Goal: Communication & Community: Answer question/provide support

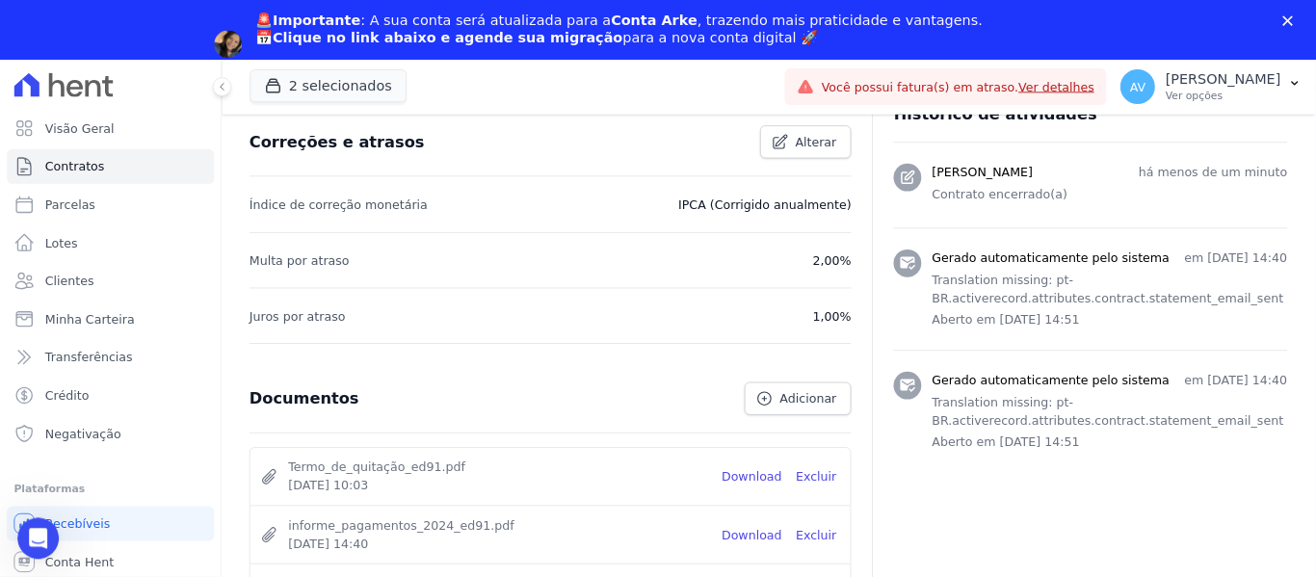
scroll to position [786, 0]
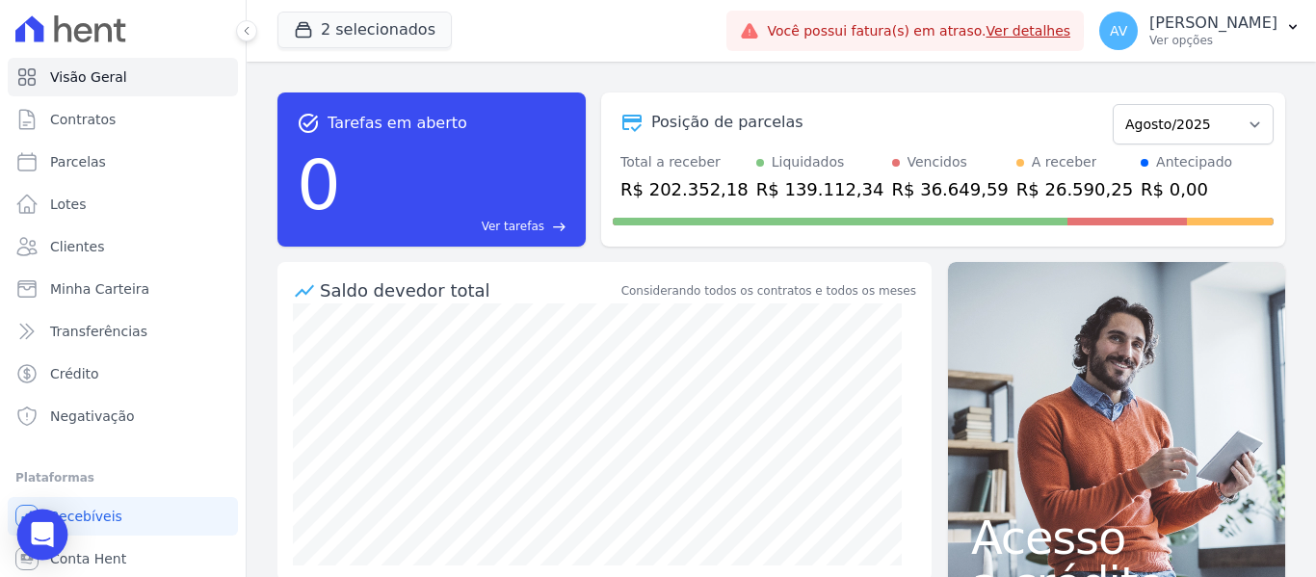
click at [38, 535] on icon "Open Intercom Messenger" at bounding box center [42, 534] width 22 height 25
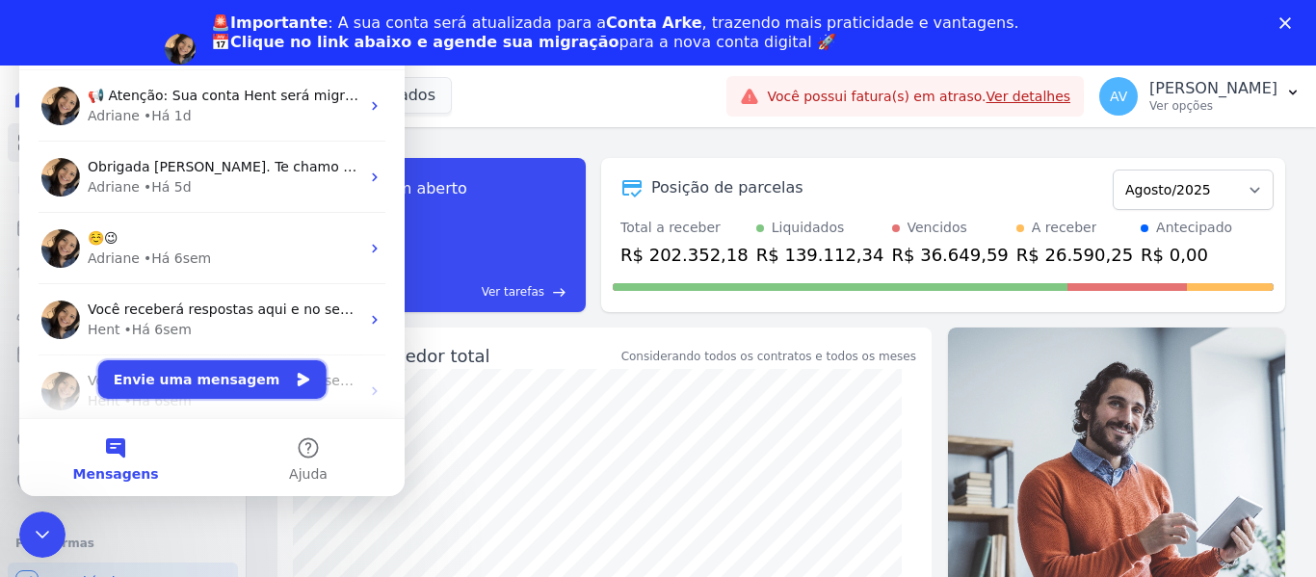
click at [158, 383] on button "Envie uma mensagem" at bounding box center [212, 379] width 228 height 39
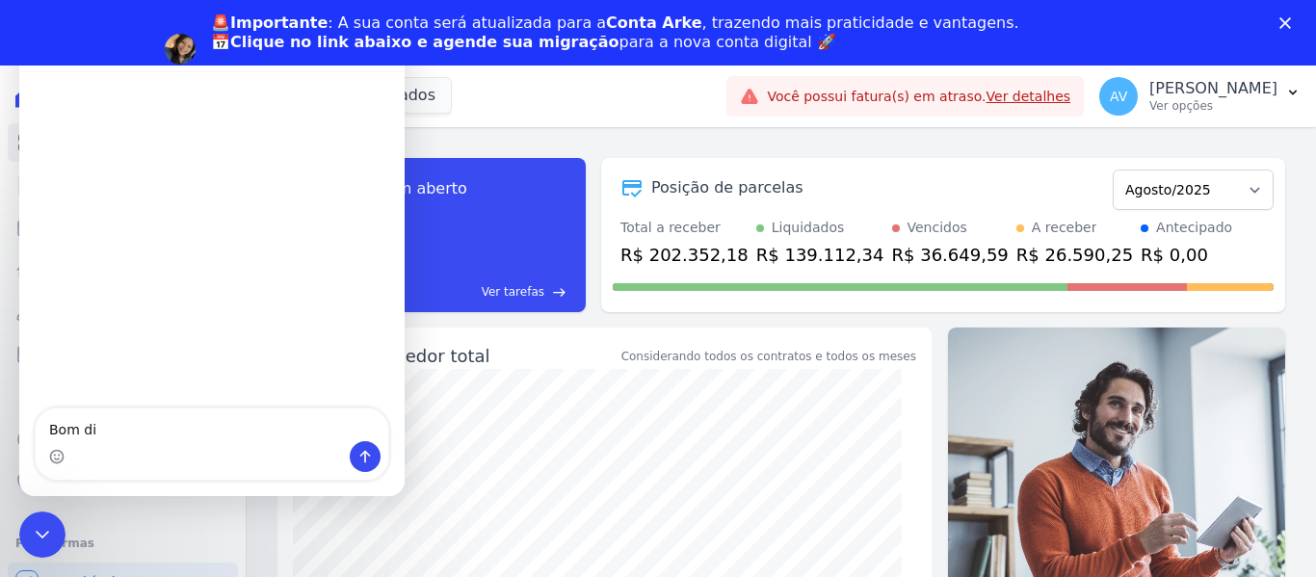
type textarea "Bom dia"
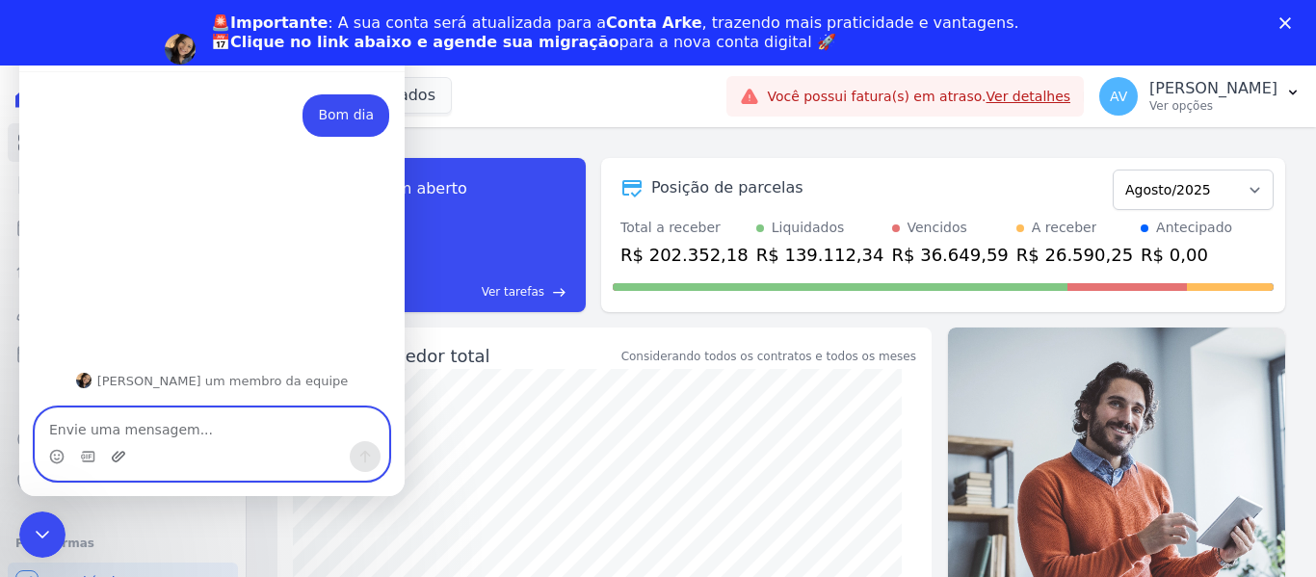
click at [121, 454] on icon "Upload do anexo" at bounding box center [118, 456] width 15 height 15
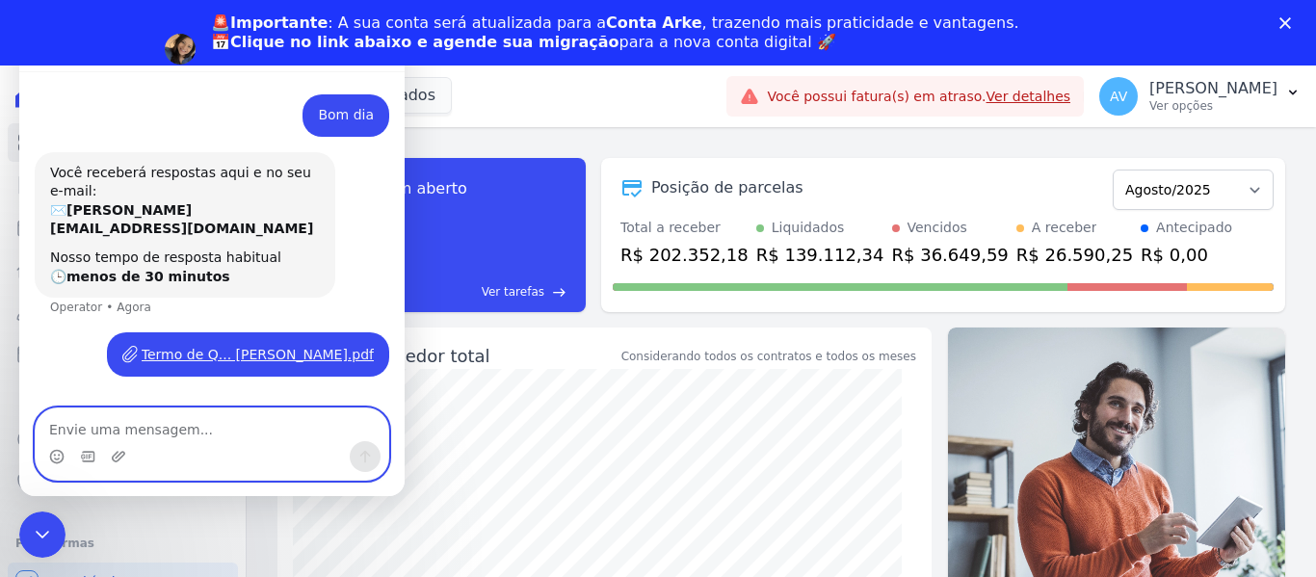
click at [211, 437] on textarea "Envie uma mensagem..." at bounding box center [212, 425] width 353 height 33
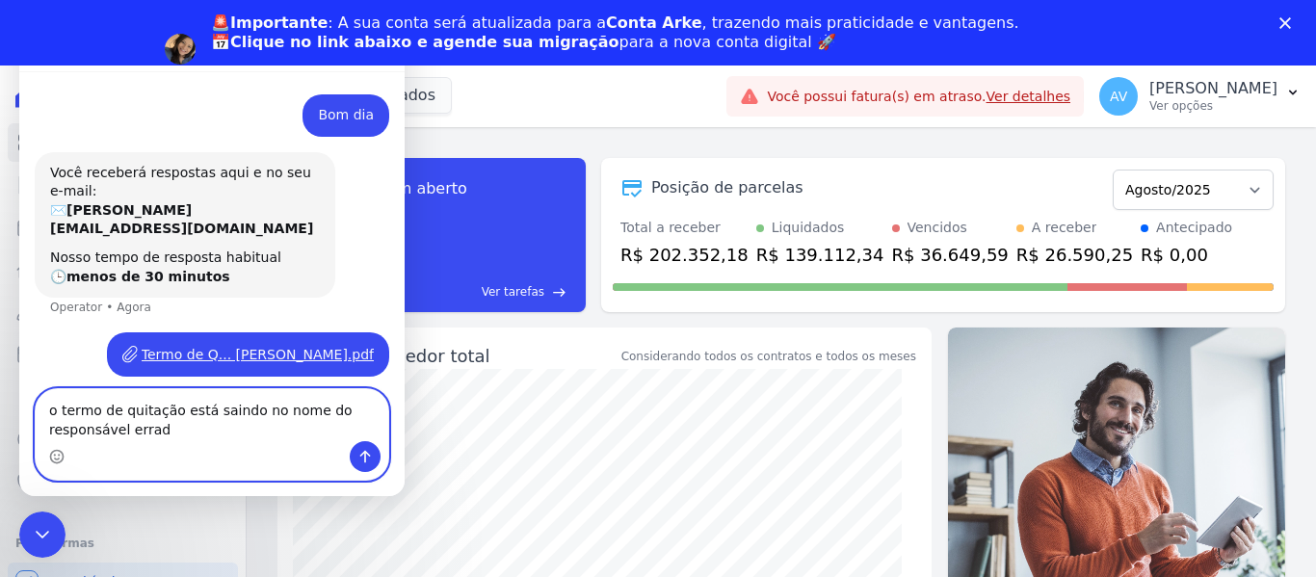
type textarea "o termo de quitação está saindo no nome do responsável errado"
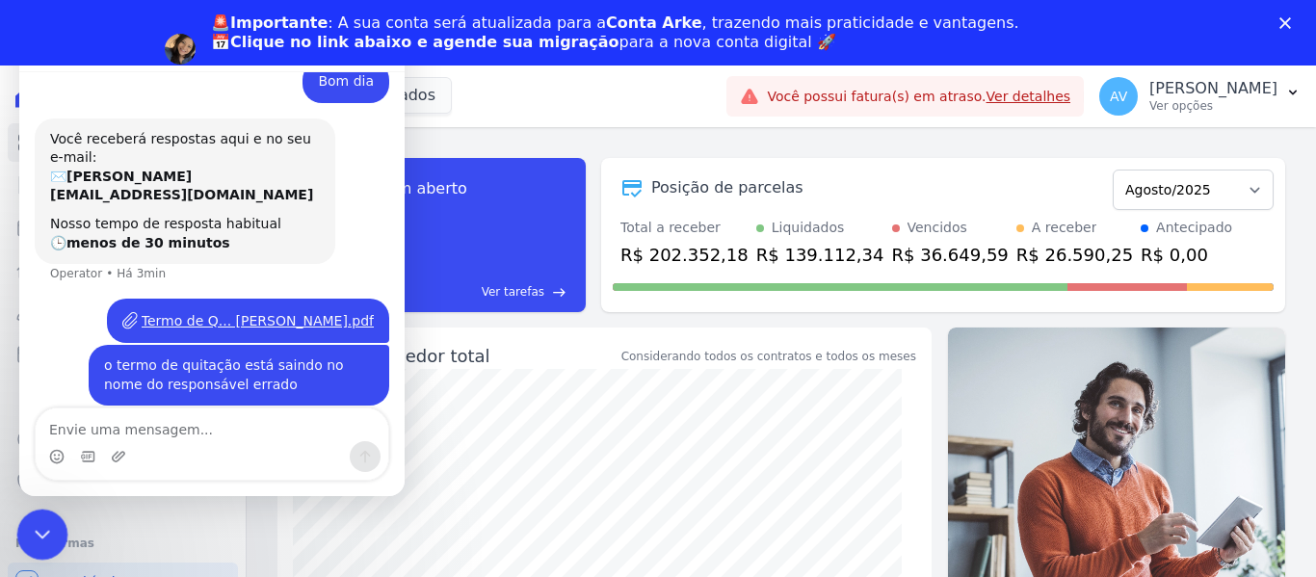
click at [35, 527] on icon "Encerramento do Messenger da Intercom" at bounding box center [39, 531] width 23 height 23
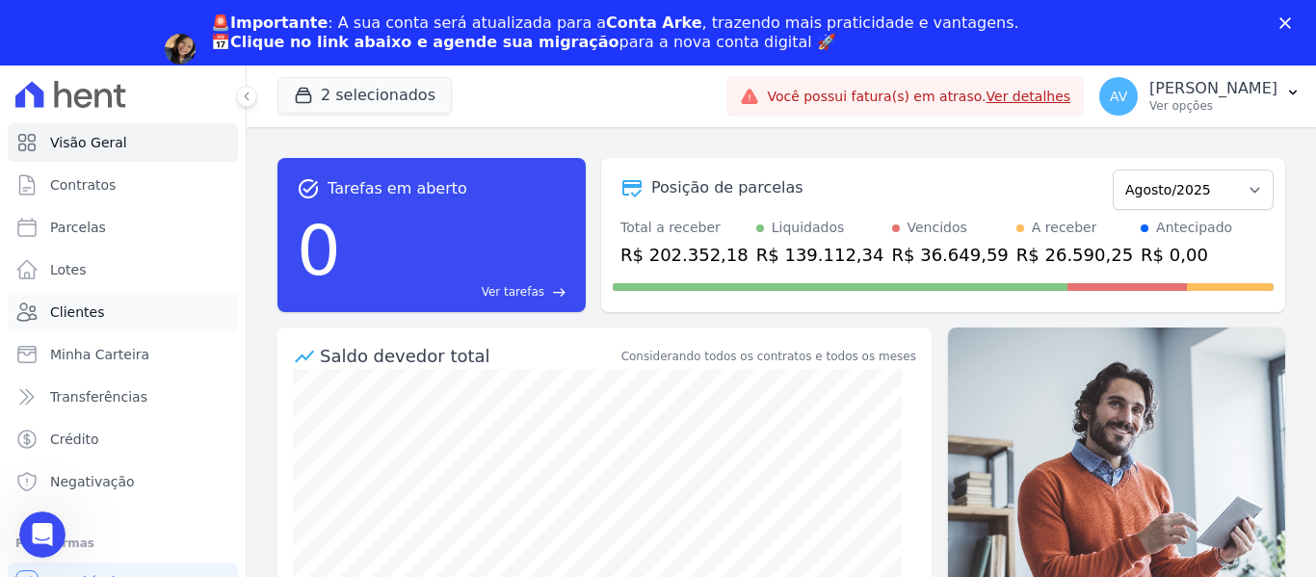
click at [105, 304] on link "Clientes" at bounding box center [123, 312] width 230 height 39
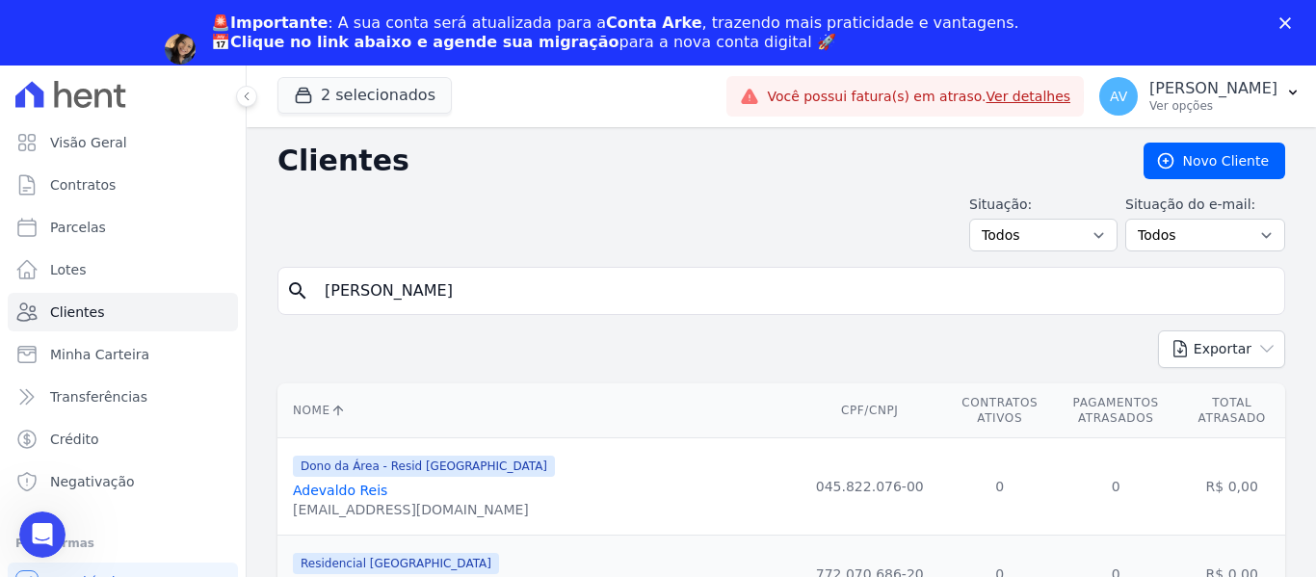
type input "[PERSON_NAME]"
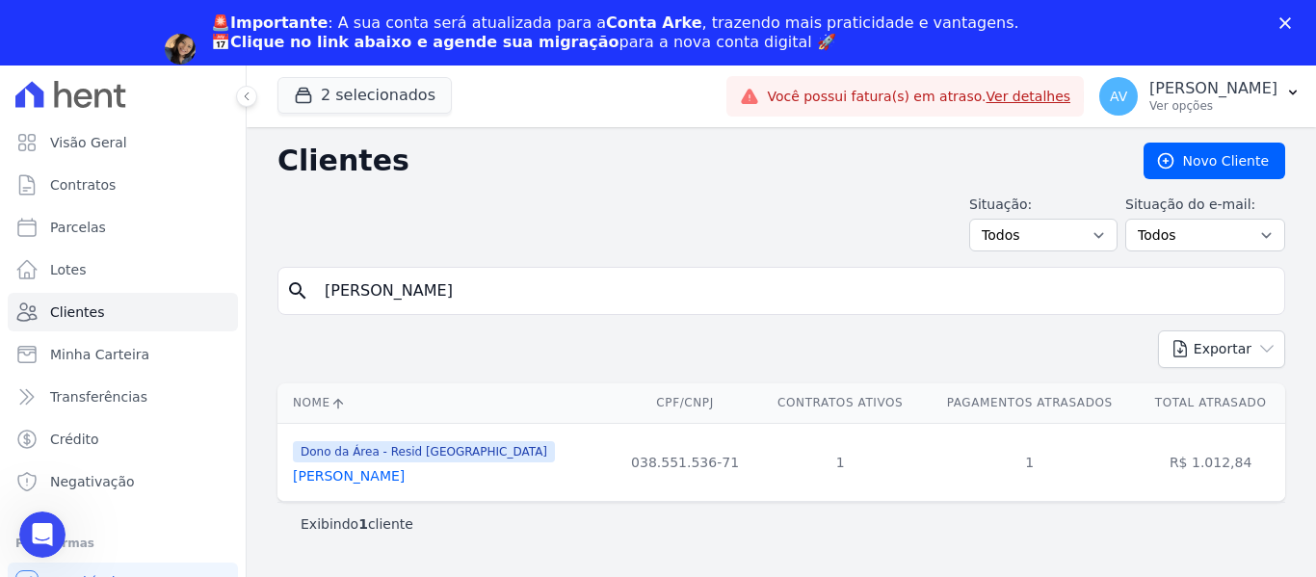
click at [388, 414] on th "Nome" at bounding box center [444, 403] width 335 height 40
click at [381, 478] on link "[PERSON_NAME]" at bounding box center [349, 475] width 112 height 15
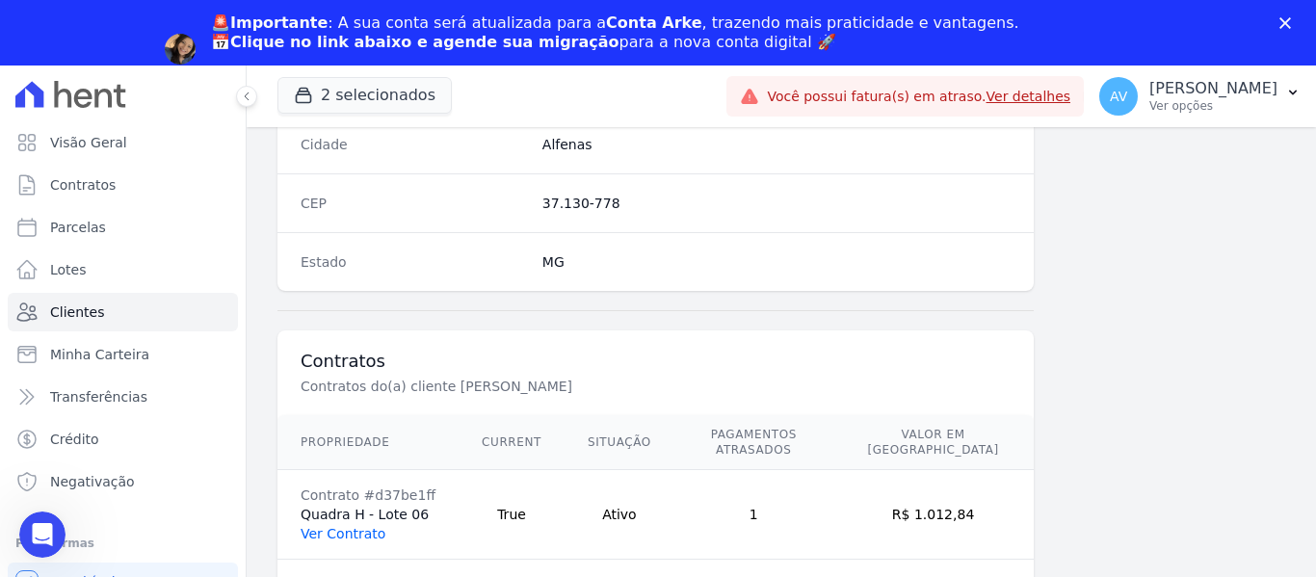
click at [332, 526] on link "Ver Contrato" at bounding box center [343, 533] width 85 height 15
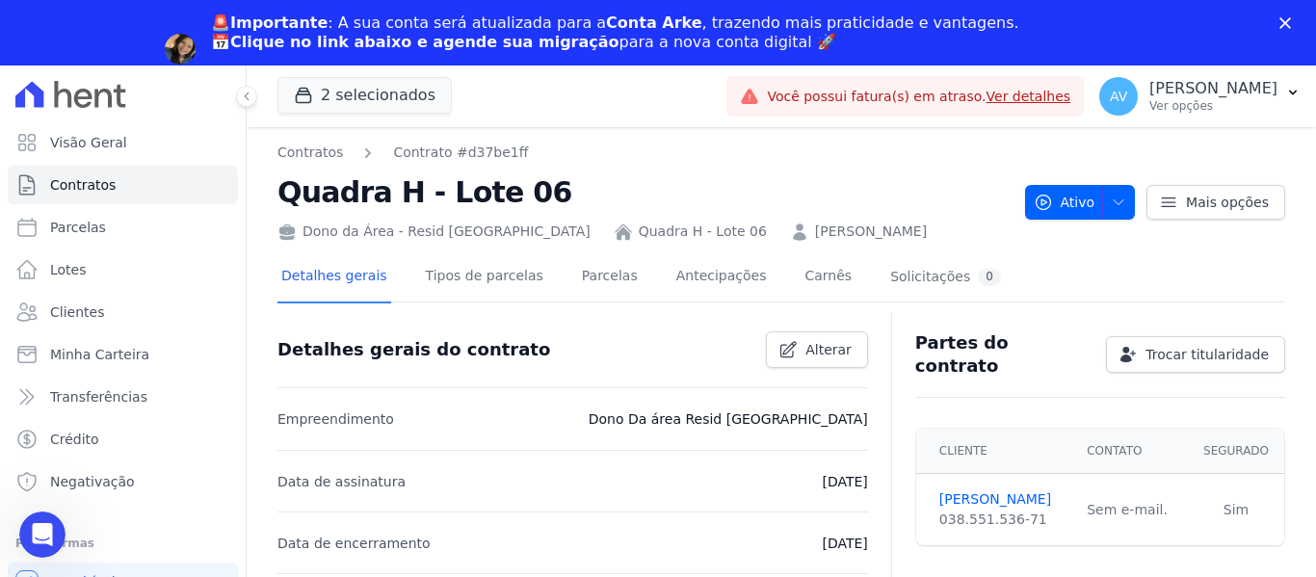
click at [557, 198] on h2 "Quadra H - Lote 06" at bounding box center [643, 192] width 732 height 43
click at [578, 277] on link "Parcelas" at bounding box center [610, 277] width 64 height 51
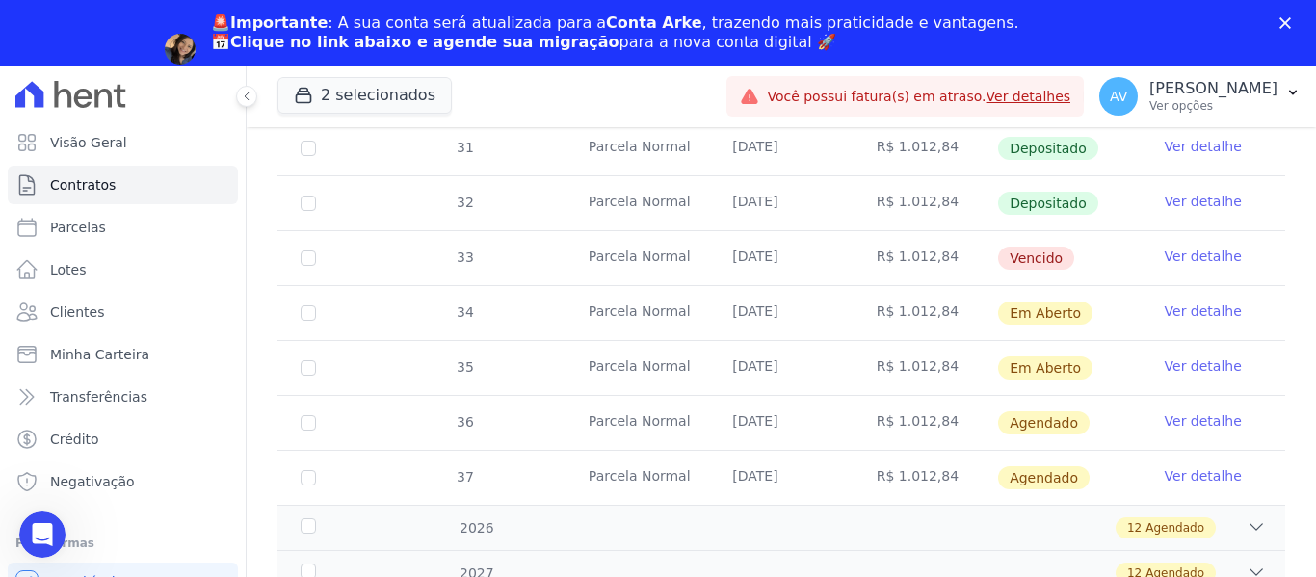
scroll to position [771, 0]
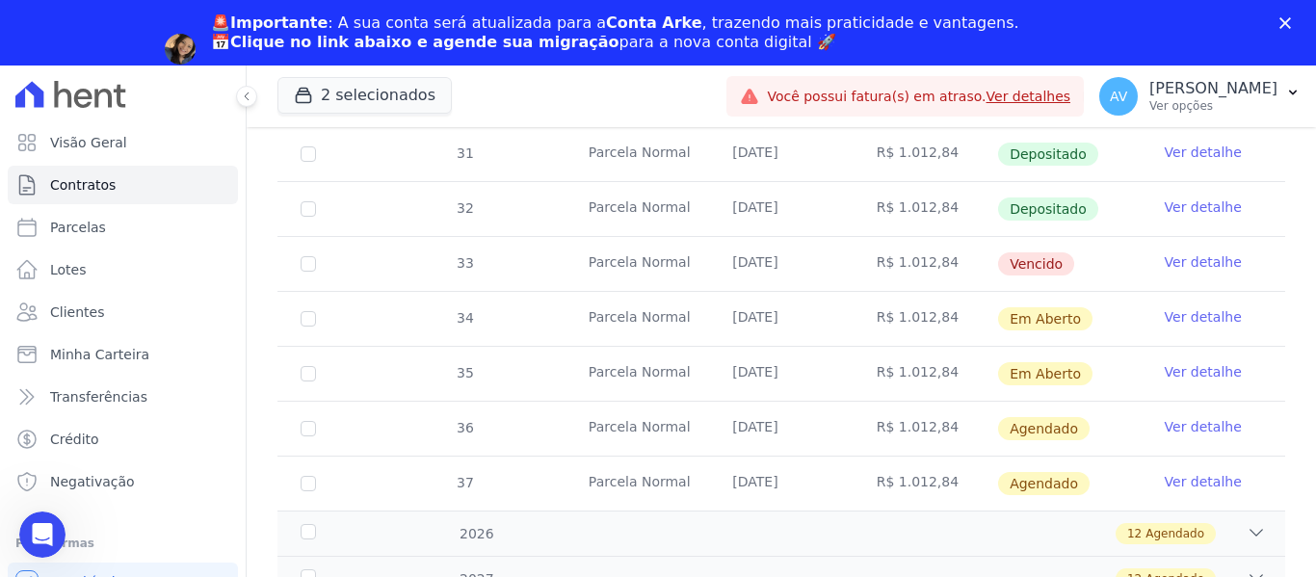
click at [1201, 252] on link "Ver detalhe" at bounding box center [1203, 261] width 77 height 19
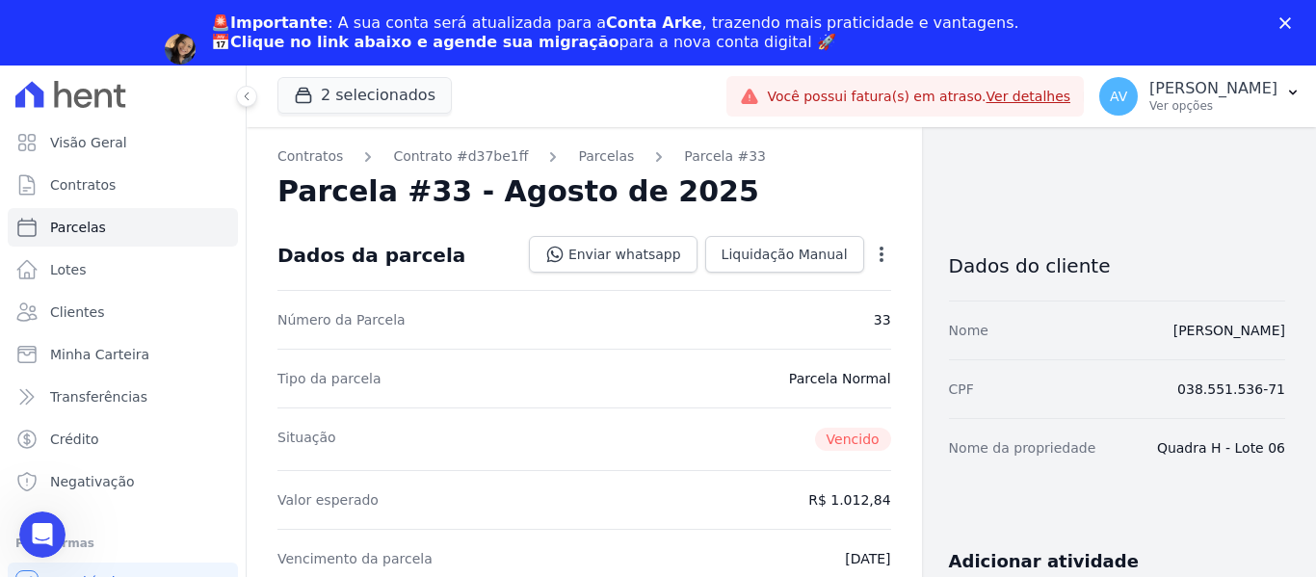
click at [872, 264] on div "Open options" at bounding box center [881, 257] width 19 height 24
click at [880, 258] on icon "button" at bounding box center [882, 254] width 4 height 15
click at [831, 278] on link "Alterar" at bounding box center [799, 280] width 170 height 35
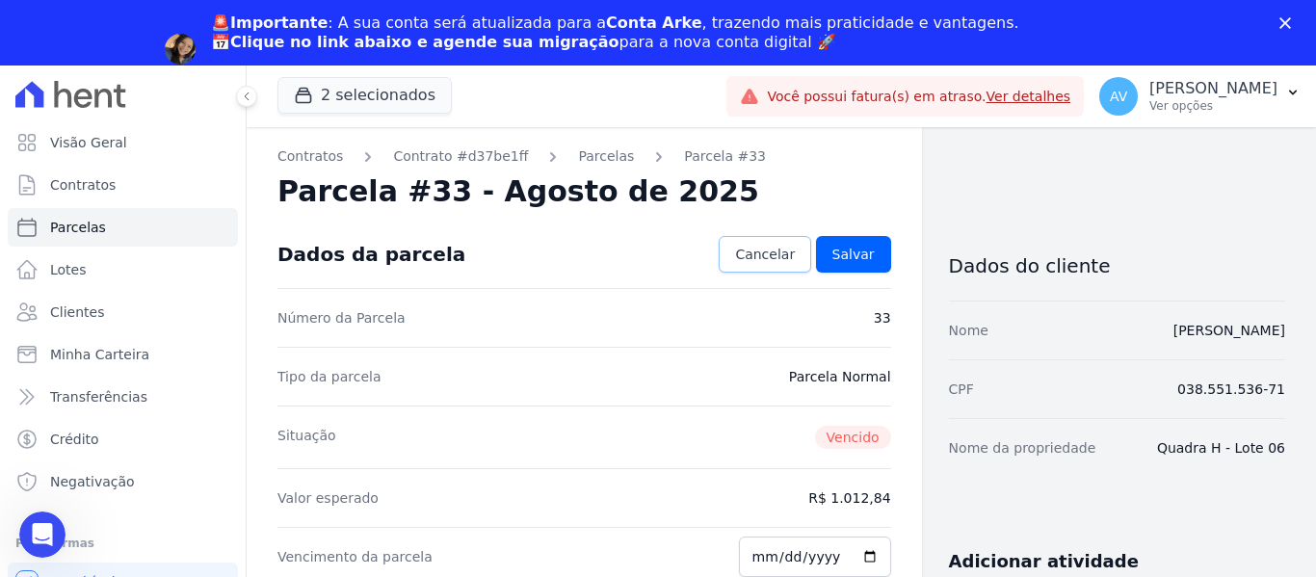
click at [763, 265] on link "Cancelar" at bounding box center [765, 254] width 92 height 37
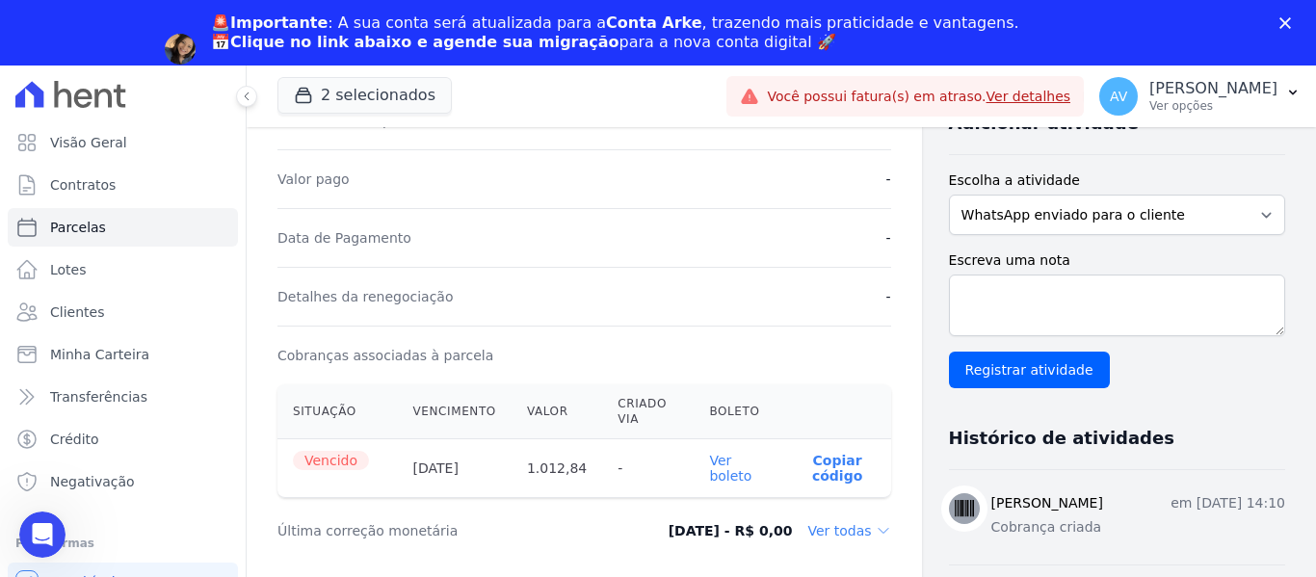
scroll to position [482, 0]
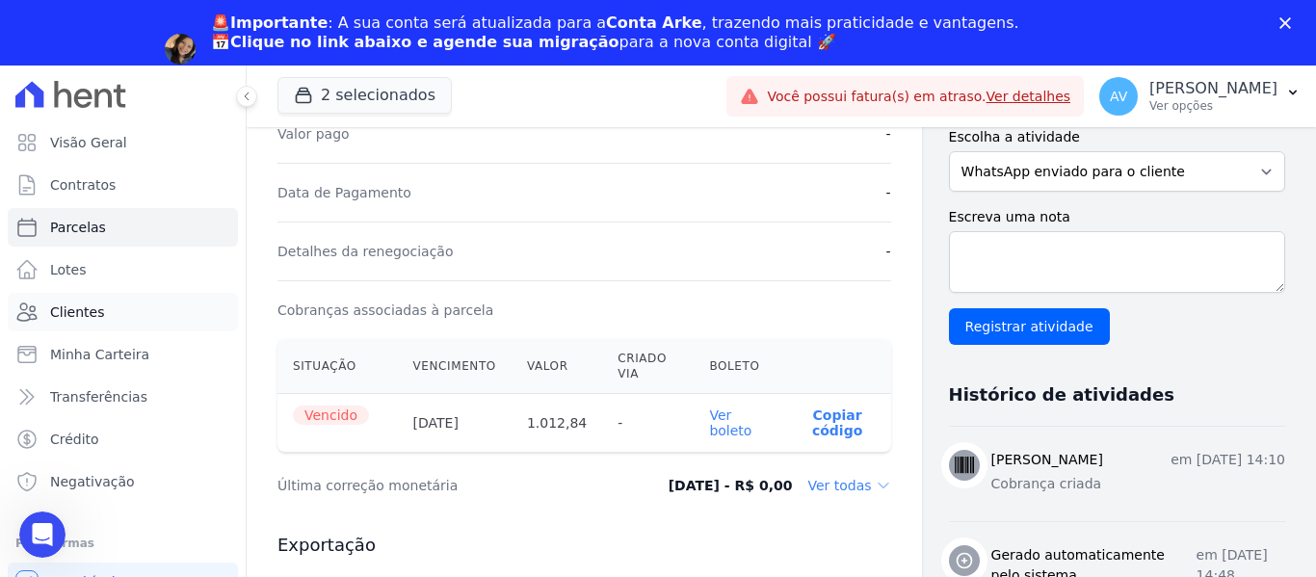
click at [60, 310] on span "Clientes" at bounding box center [77, 312] width 54 height 19
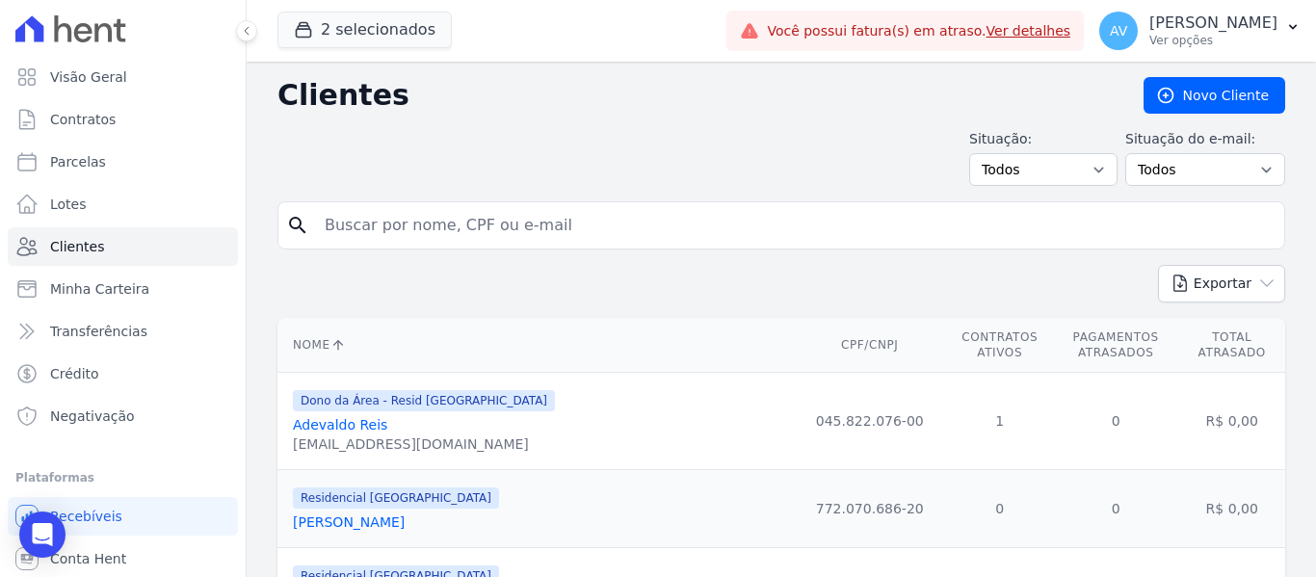
click at [324, 424] on link "Adevaldo Reis" at bounding box center [340, 424] width 94 height 15
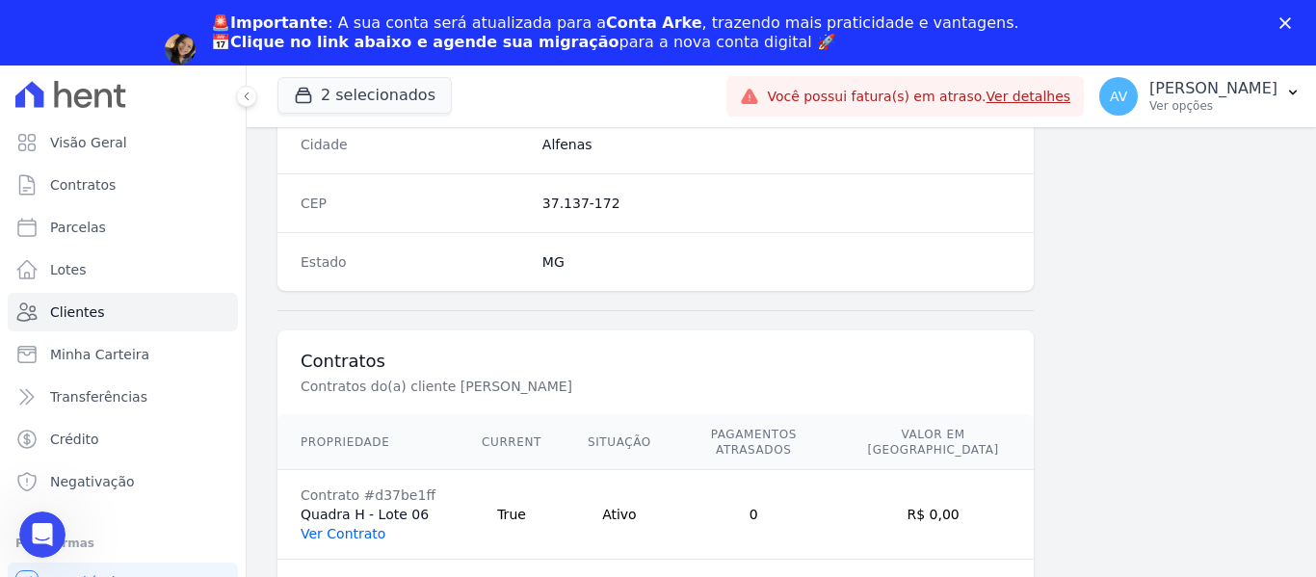
click at [341, 526] on link "Ver Contrato" at bounding box center [343, 533] width 85 height 15
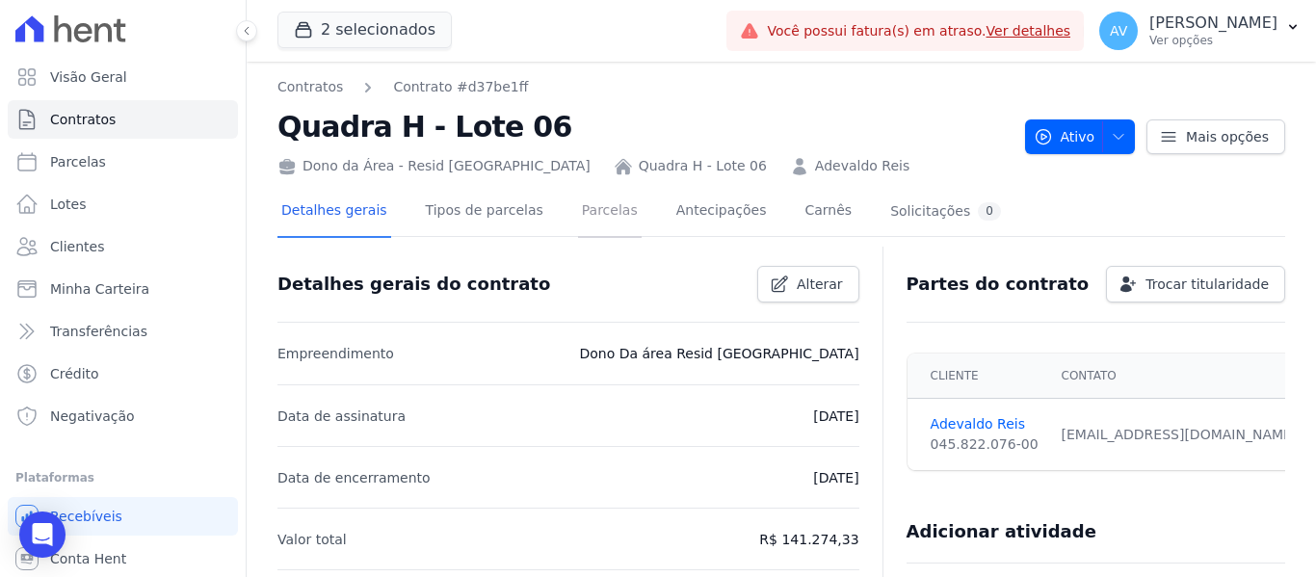
click at [578, 216] on link "Parcelas" at bounding box center [610, 212] width 64 height 51
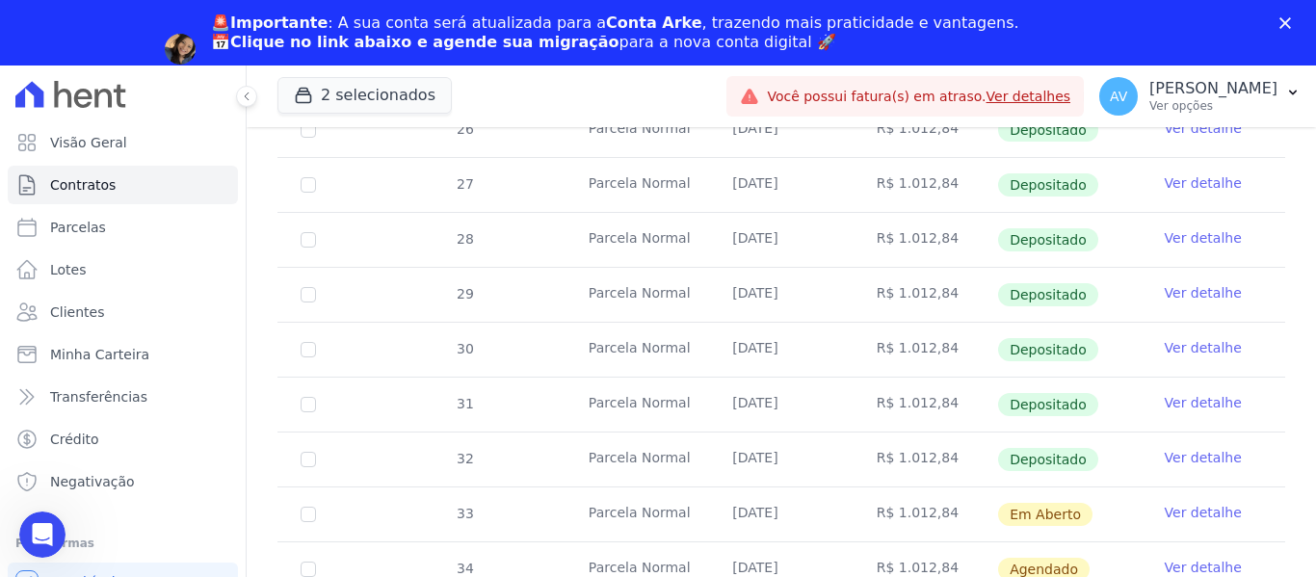
scroll to position [674, 0]
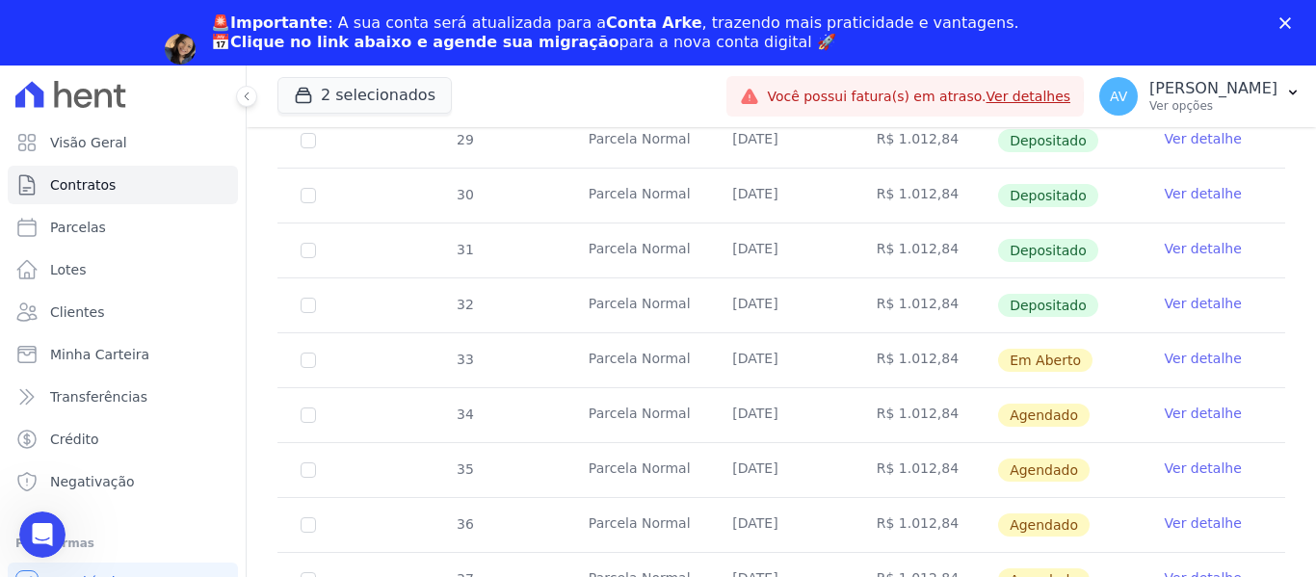
click at [1184, 349] on link "Ver detalhe" at bounding box center [1203, 358] width 77 height 19
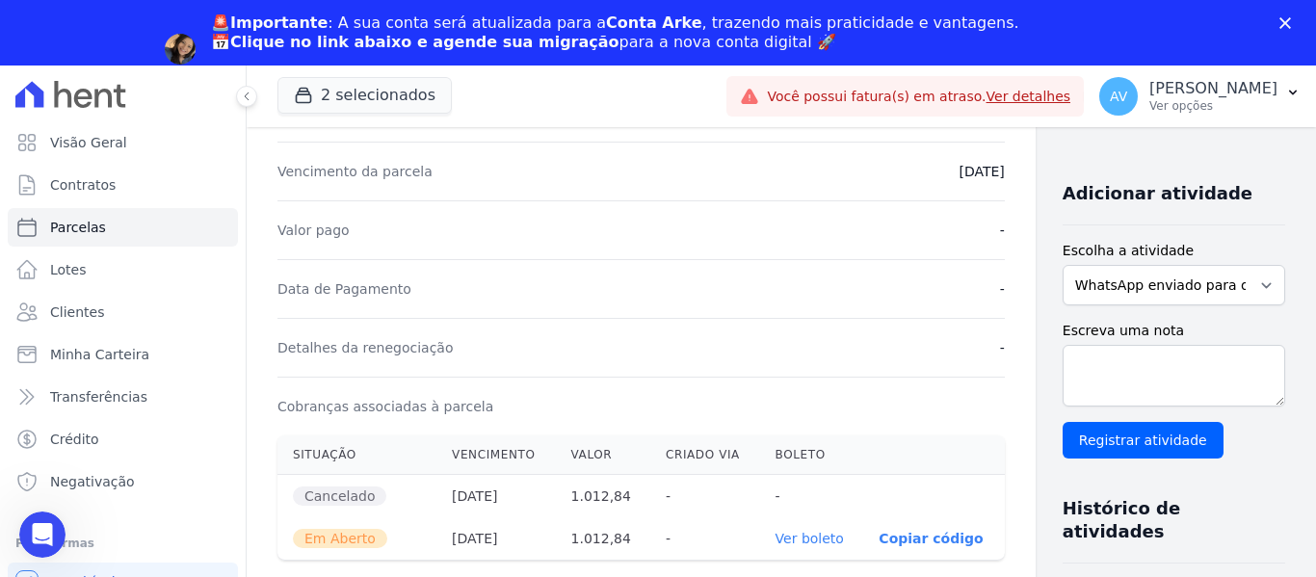
scroll to position [578, 0]
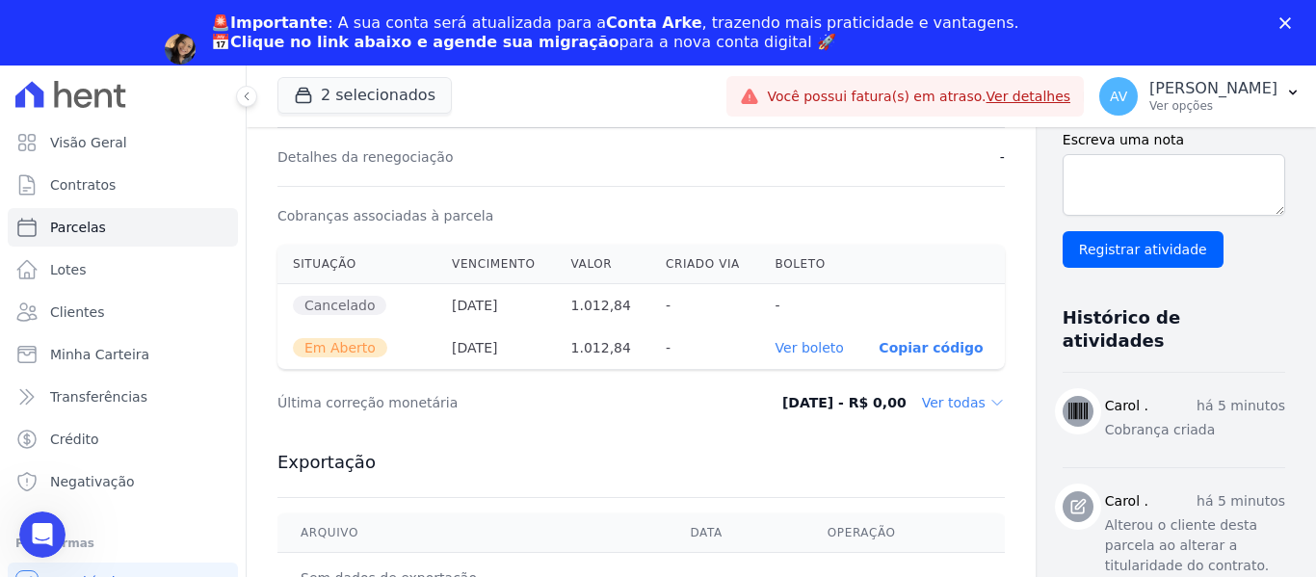
click at [776, 341] on link "Ver boleto" at bounding box center [810, 347] width 68 height 15
click at [1286, 23] on polygon "Fechar" at bounding box center [1286, 23] width 12 height 12
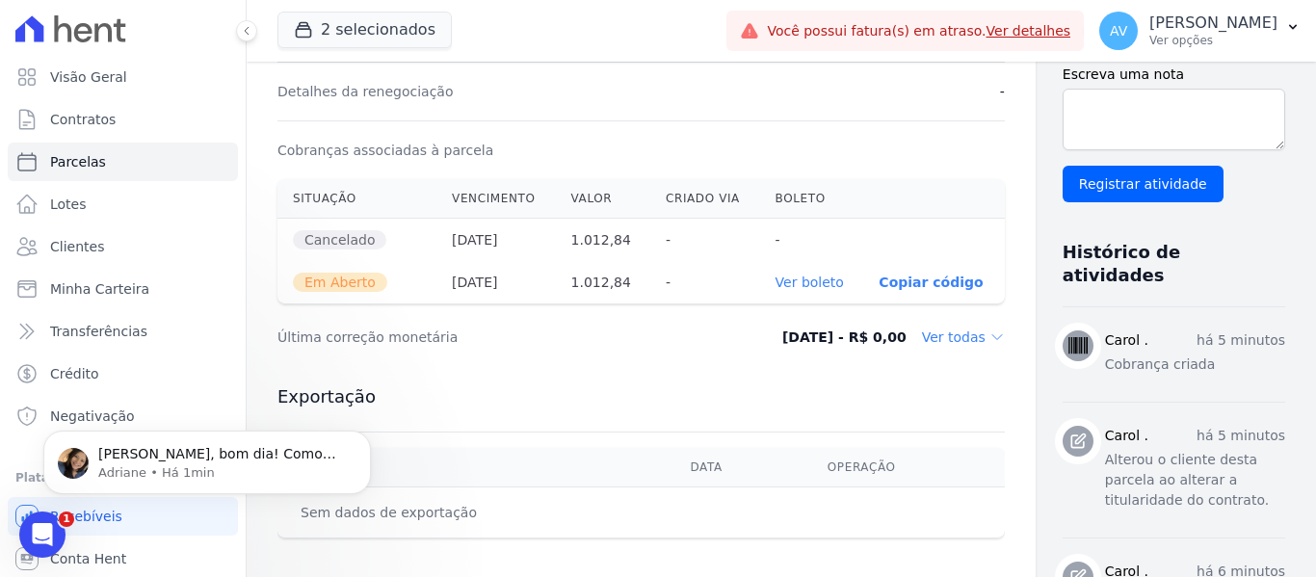
scroll to position [0, 0]
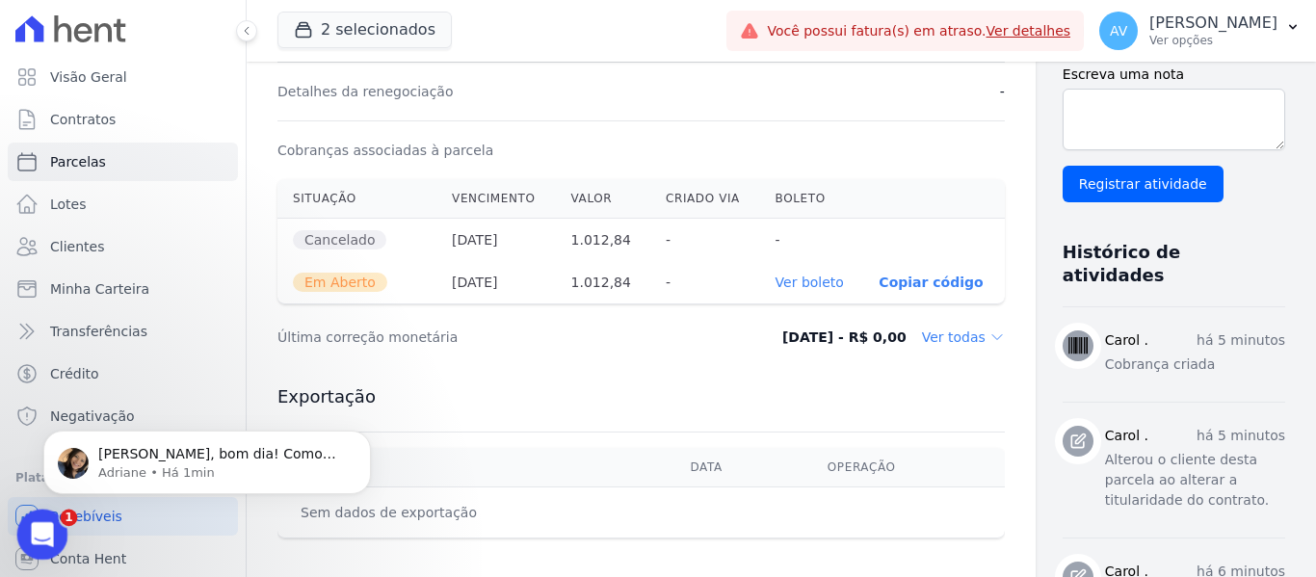
click at [46, 533] on icon "Abertura do Messenger da Intercom" at bounding box center [40, 532] width 32 height 32
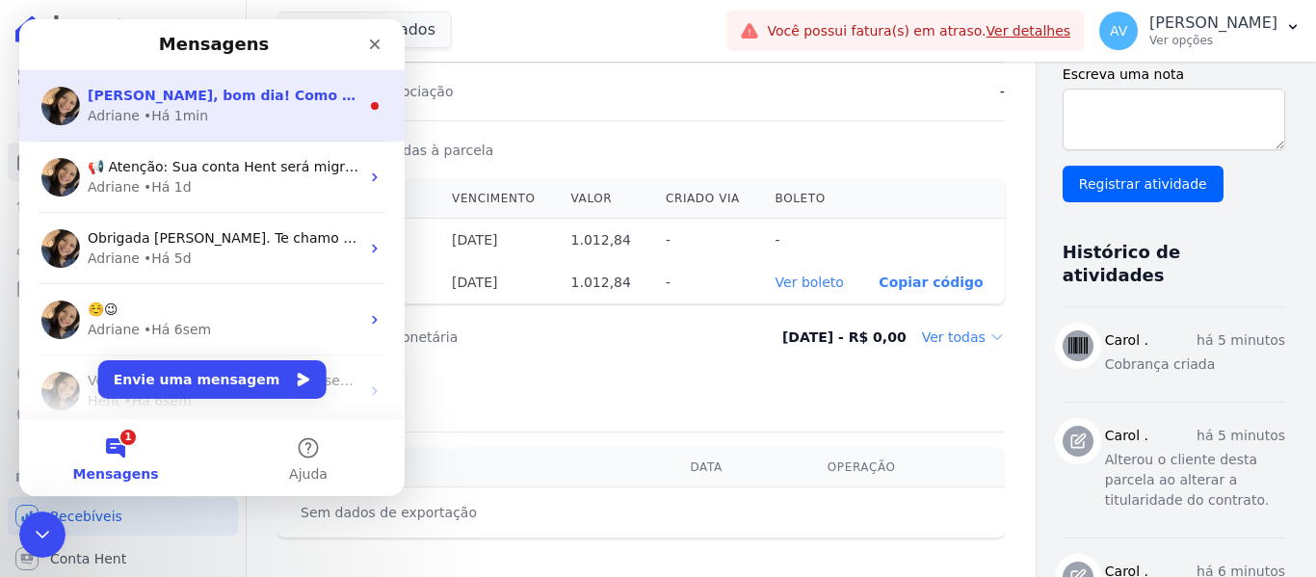
click at [231, 108] on div "Adriane • Há 1min" at bounding box center [224, 116] width 272 height 20
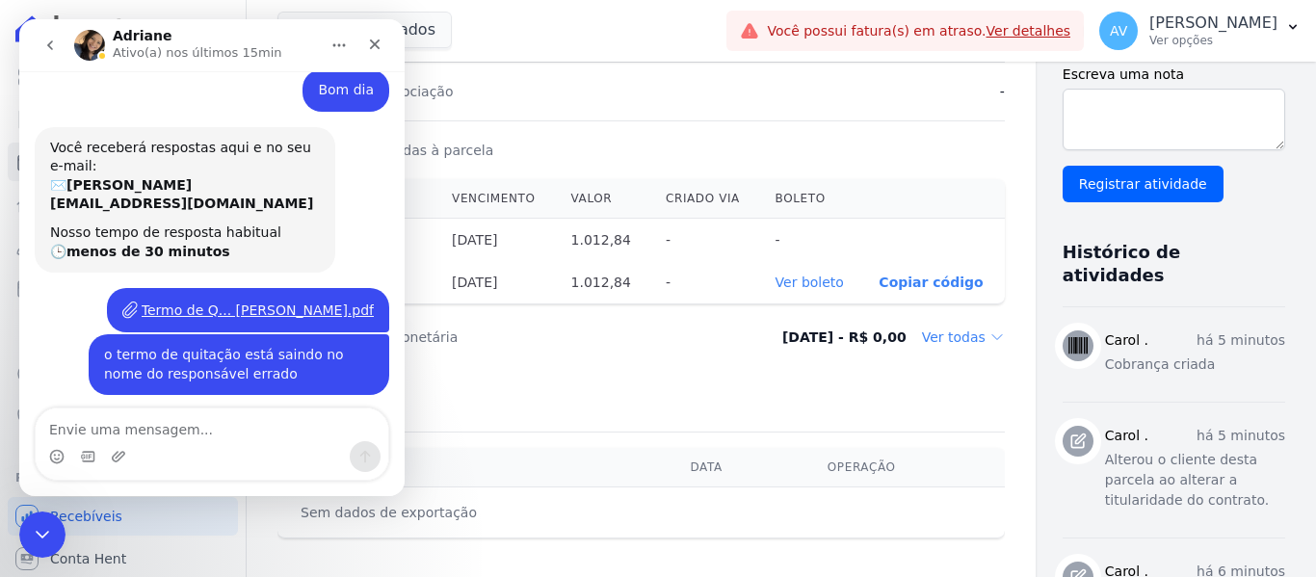
scroll to position [233, 0]
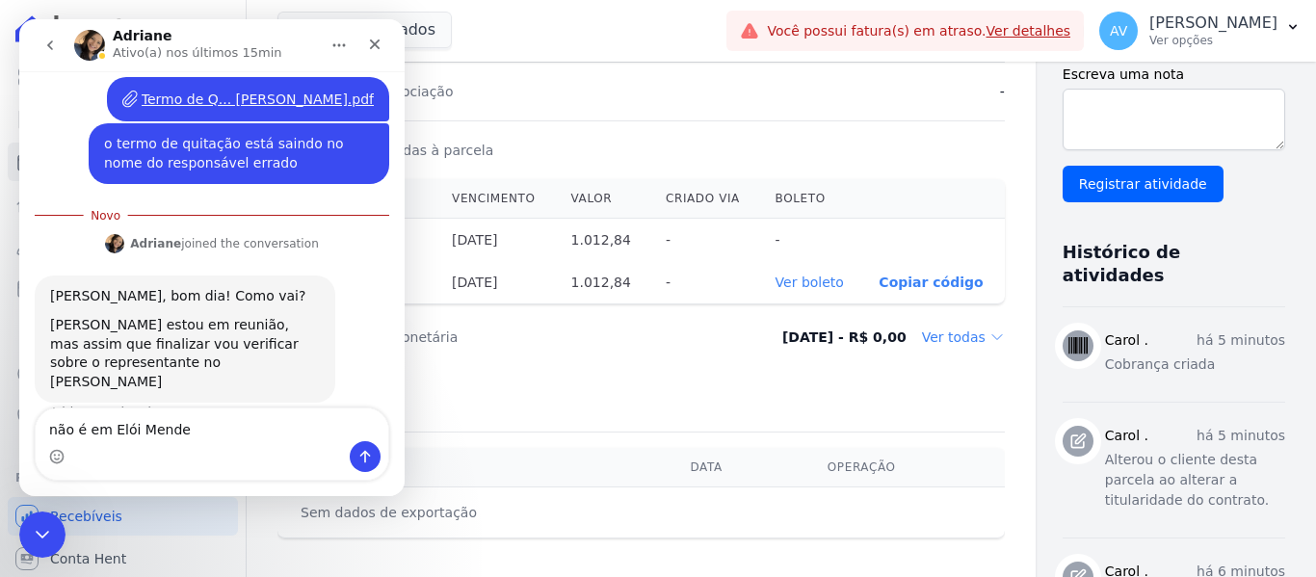
type textarea "não é em [PERSON_NAME]"
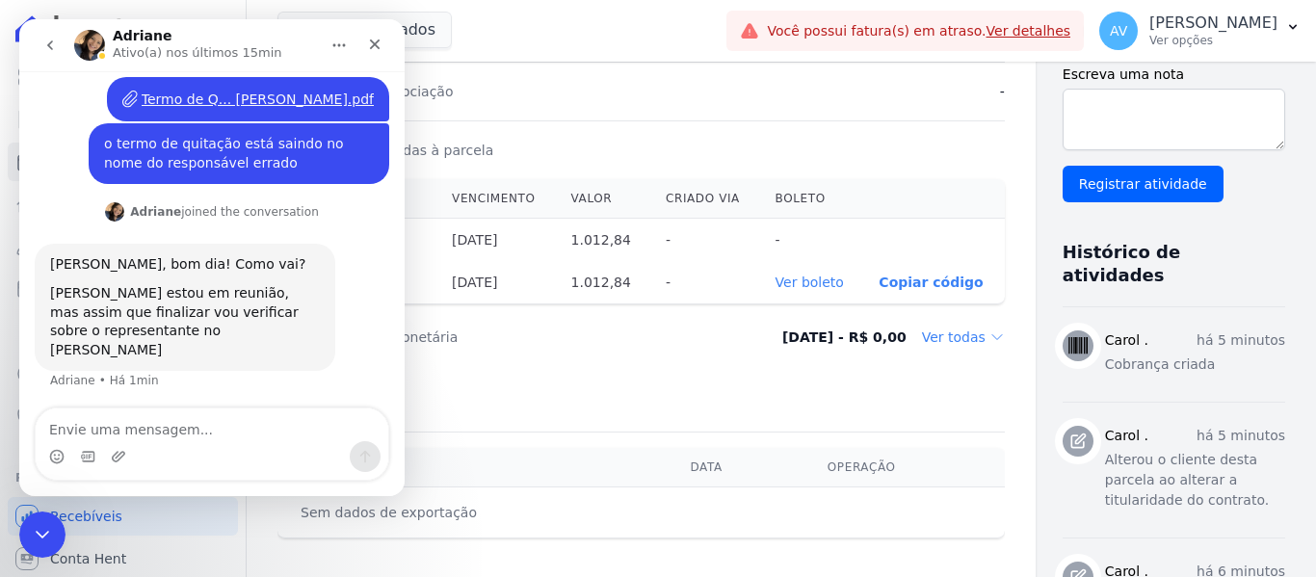
scroll to position [259, 0]
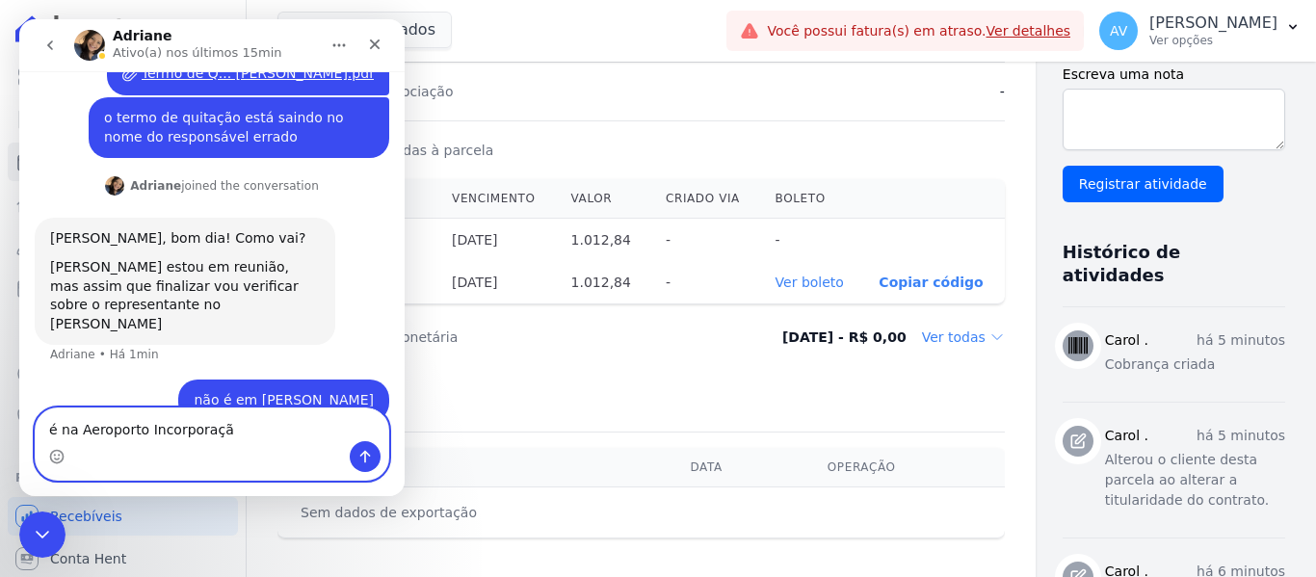
type textarea "é na Aeroporto Incorporação"
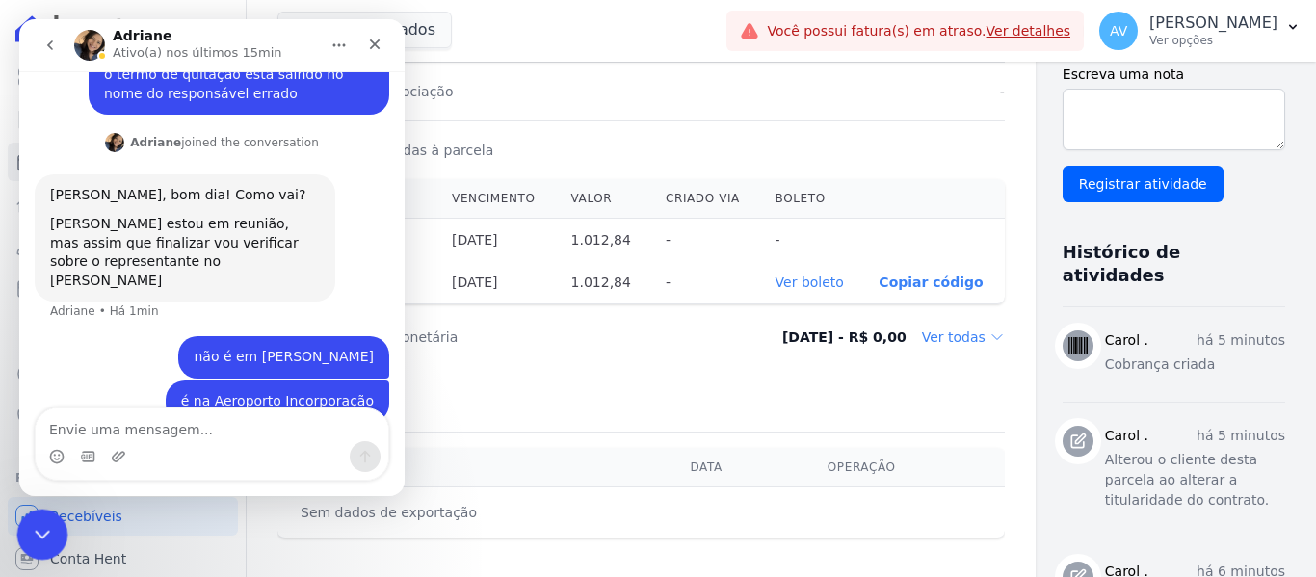
click at [40, 510] on div "Encerramento do Messenger da Intercom" at bounding box center [39, 532] width 46 height 46
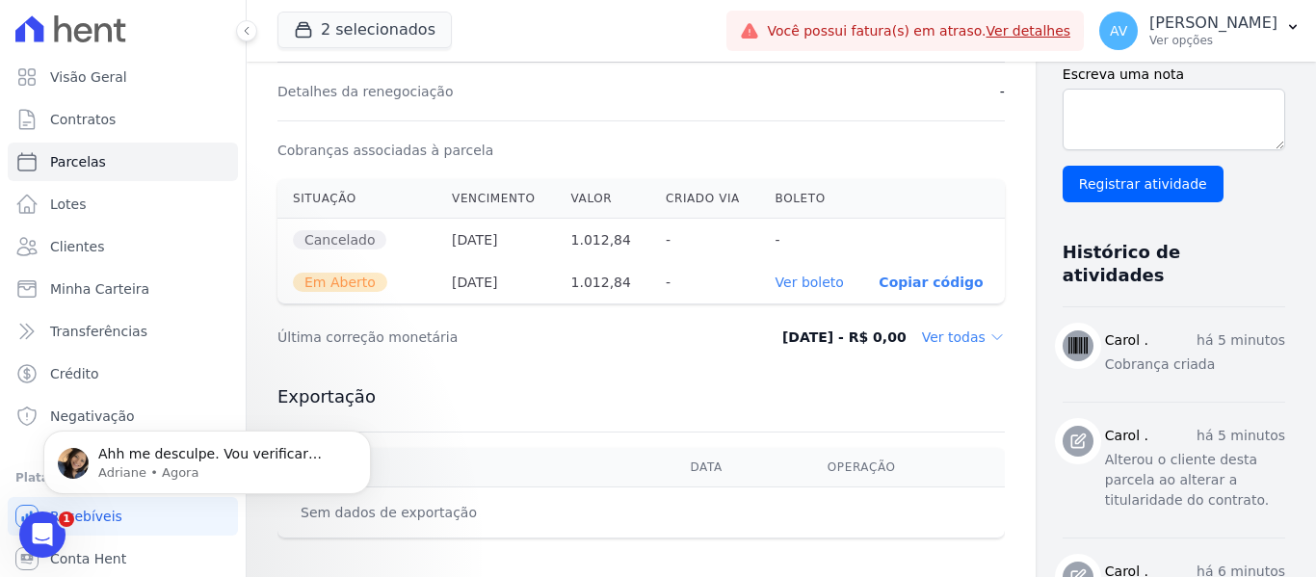
scroll to position [380, 0]
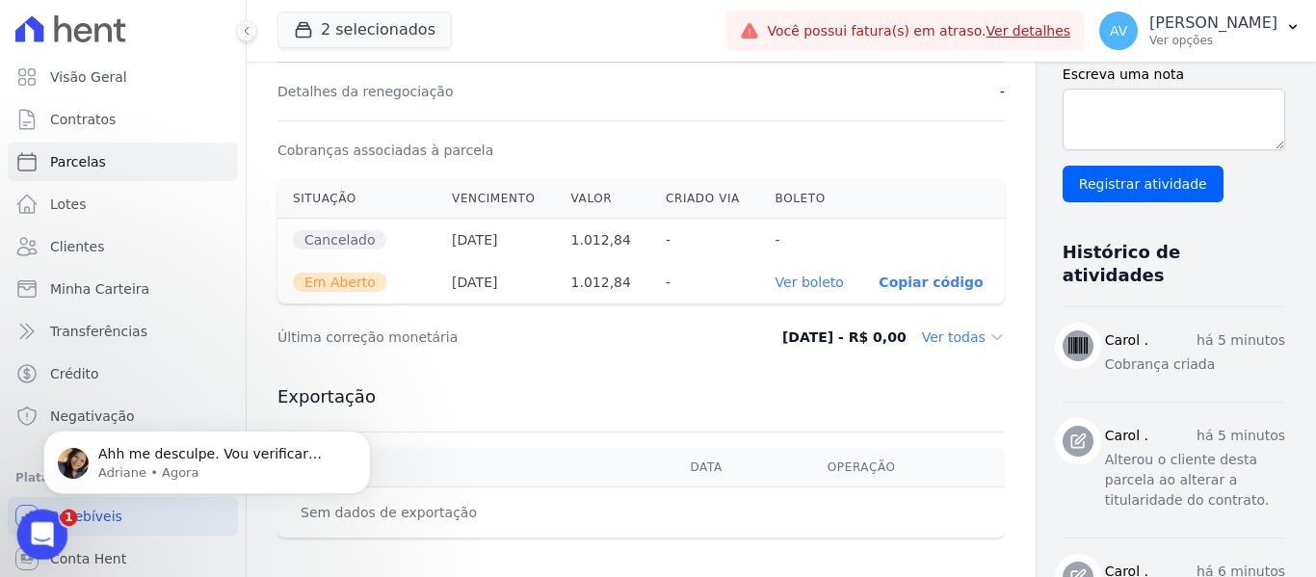
click at [32, 517] on div "Abertura do Messenger da Intercom" at bounding box center [40, 532] width 64 height 64
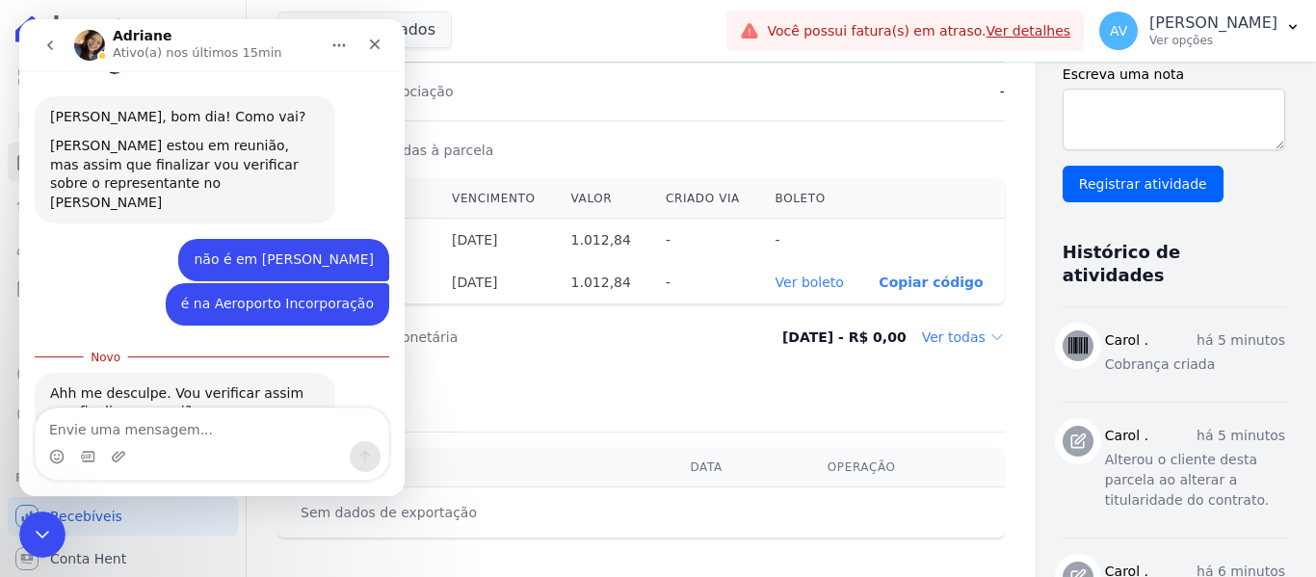
scroll to position [411, 0]
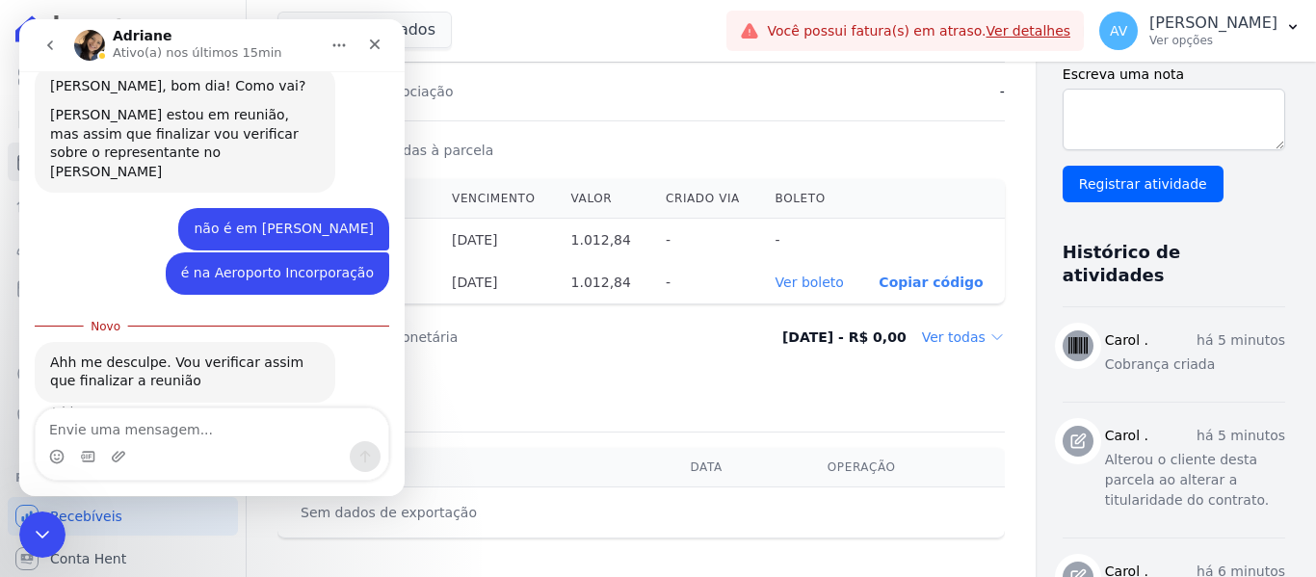
click at [122, 440] on textarea "Envie uma mensagem..." at bounding box center [212, 425] width 353 height 33
type textarea "obrigado"
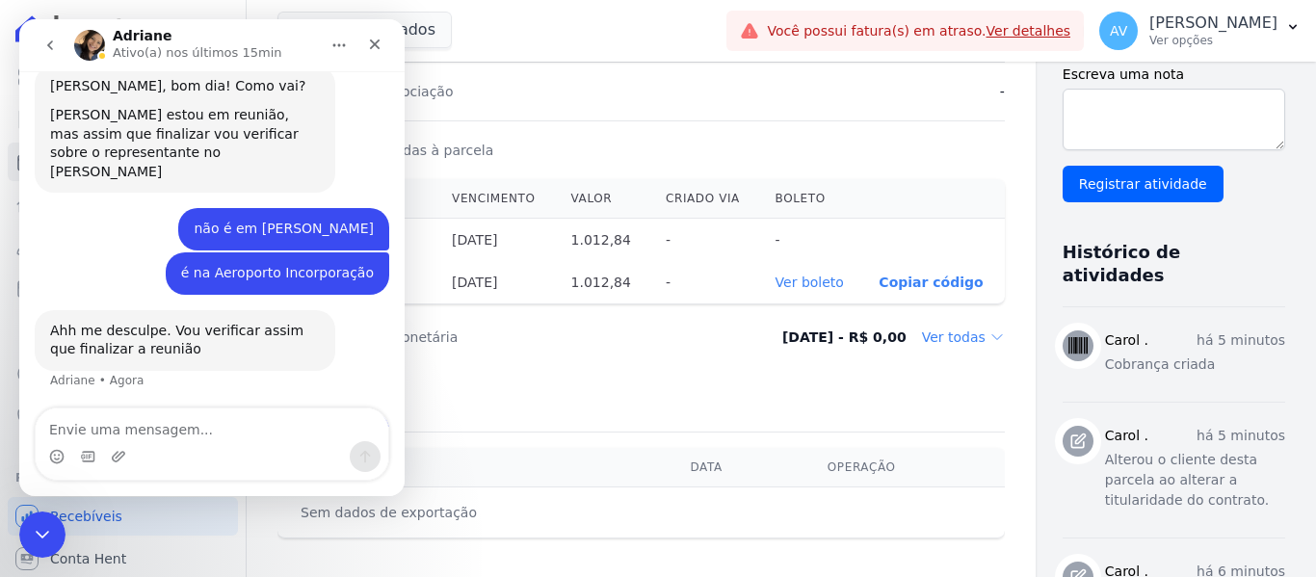
scroll to position [436, 0]
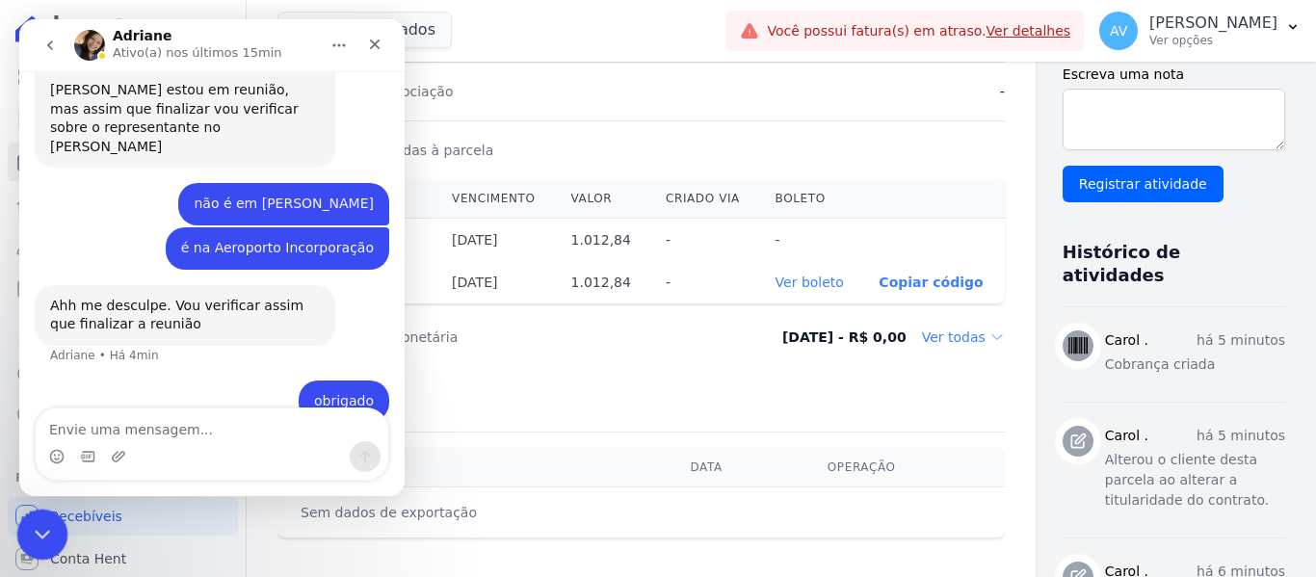
click at [30, 535] on icon "Encerramento do Messenger da Intercom" at bounding box center [39, 531] width 23 height 23
